Goal: Navigation & Orientation: Go to known website

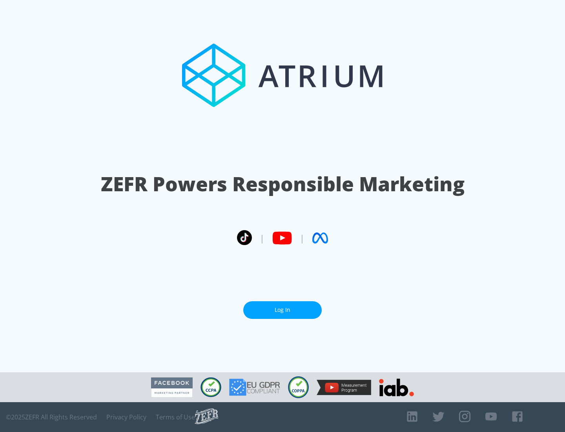
click at [283, 310] on link "Log In" at bounding box center [282, 310] width 78 height 18
